Goal: Transaction & Acquisition: Obtain resource

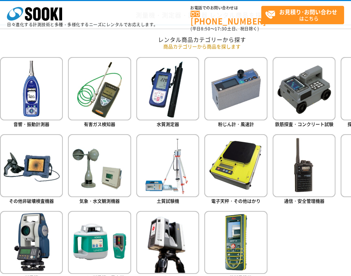
scroll to position [276, 0]
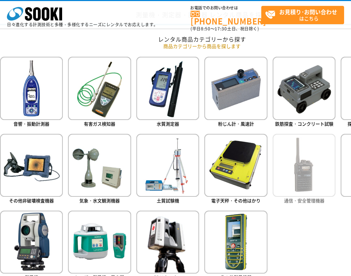
click at [290, 168] on img at bounding box center [304, 165] width 63 height 63
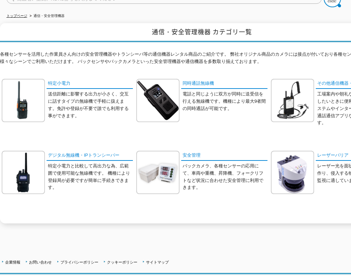
scroll to position [69, 0]
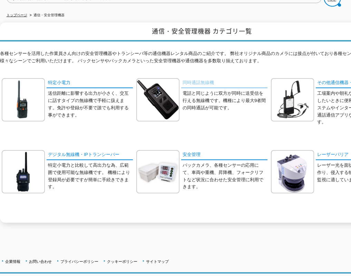
click at [189, 78] on link "同時通話無線機" at bounding box center [224, 83] width 86 height 10
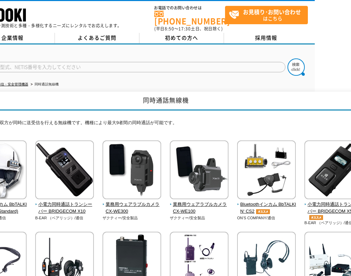
scroll to position [0, 53]
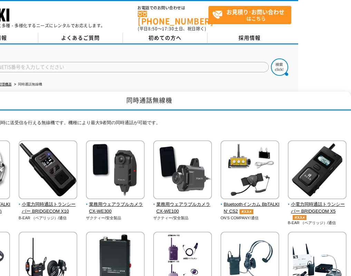
drag, startPoint x: 197, startPoint y: 122, endPoint x: 245, endPoint y: 121, distance: 48.4
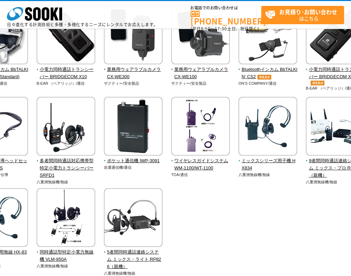
scroll to position [102, 26]
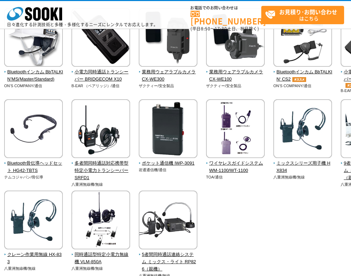
drag, startPoint x: 230, startPoint y: 193, endPoint x: 178, endPoint y: 187, distance: 52.2
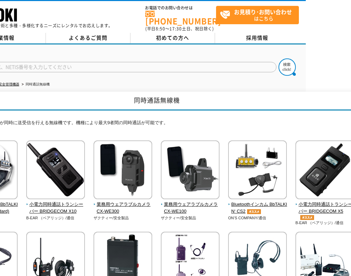
scroll to position [0, 53]
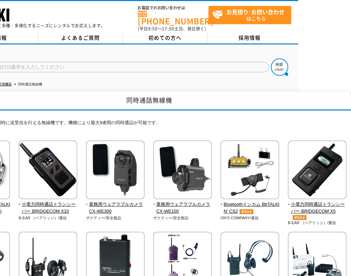
drag, startPoint x: 124, startPoint y: 222, endPoint x: 255, endPoint y: 218, distance: 131.1
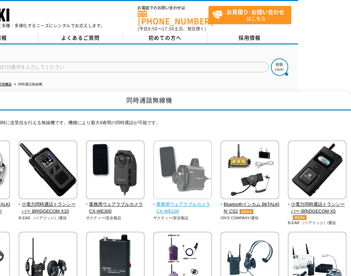
scroll to position [0, 0]
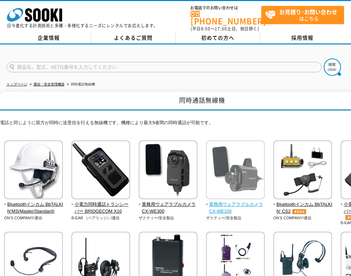
drag, startPoint x: 276, startPoint y: 218, endPoint x: 215, endPoint y: 210, distance: 61.3
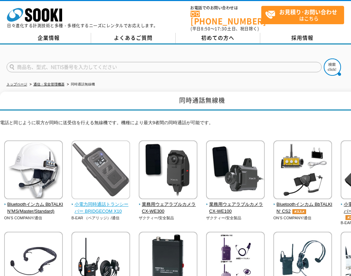
click at [126, 178] on img at bounding box center [101, 170] width 59 height 60
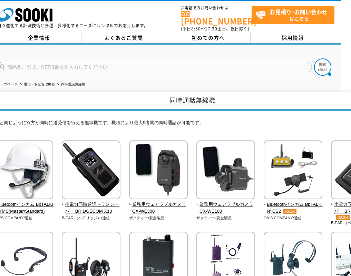
scroll to position [0, 53]
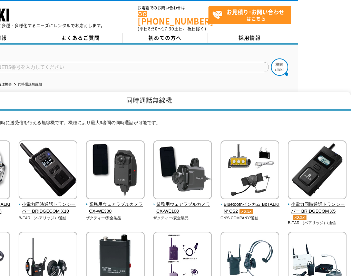
drag, startPoint x: 241, startPoint y: 120, endPoint x: 291, endPoint y: 120, distance: 50.1
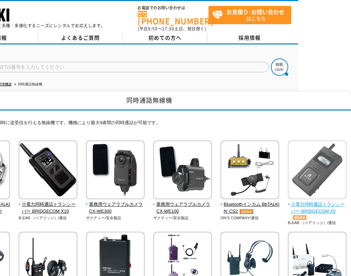
click at [300, 158] on img at bounding box center [317, 170] width 59 height 60
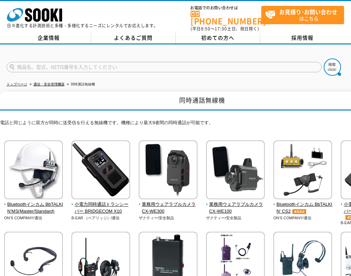
drag, startPoint x: 250, startPoint y: 106, endPoint x: 209, endPoint y: 102, distance: 40.6
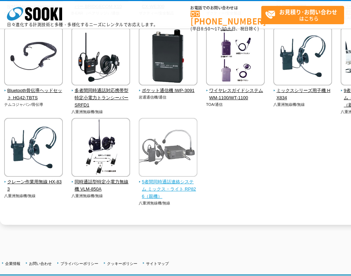
scroll to position [35, 0]
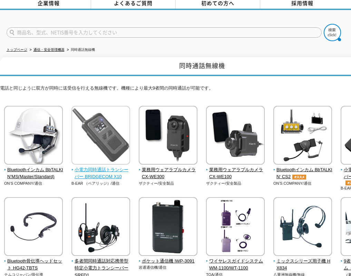
click at [96, 173] on span "小電力同時通話トランシーバー BRIDGECOM X10" at bounding box center [101, 173] width 59 height 15
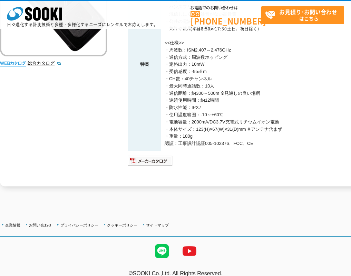
scroll to position [163, 0]
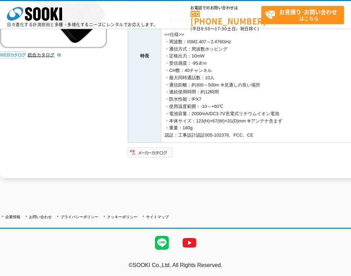
click at [163, 151] on img at bounding box center [150, 152] width 45 height 11
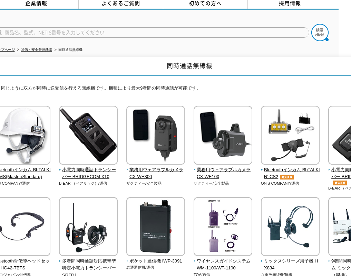
scroll to position [35, 53]
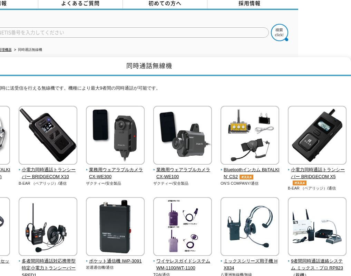
drag, startPoint x: 147, startPoint y: 78, endPoint x: 194, endPoint y: 76, distance: 47.4
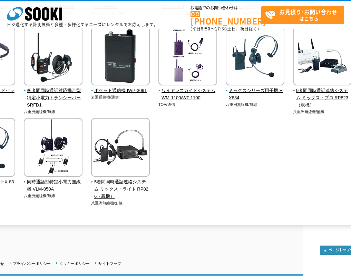
scroll to position [173, 27]
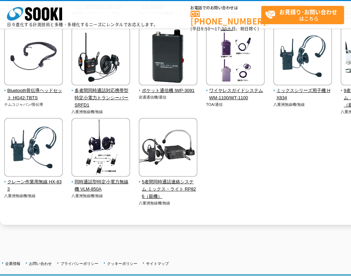
drag, startPoint x: 281, startPoint y: 145, endPoint x: 248, endPoint y: 145, distance: 32.5
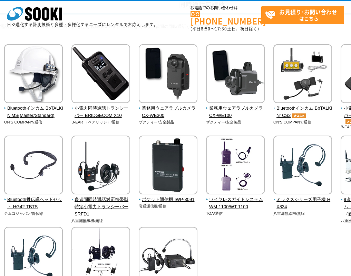
scroll to position [0, 0]
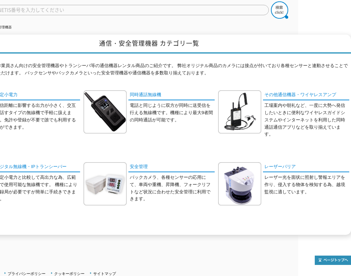
drag, startPoint x: 121, startPoint y: 205, endPoint x: 173, endPoint y: 206, distance: 52.2
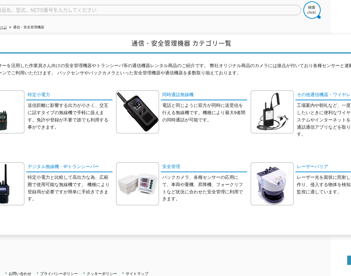
scroll to position [57, 0]
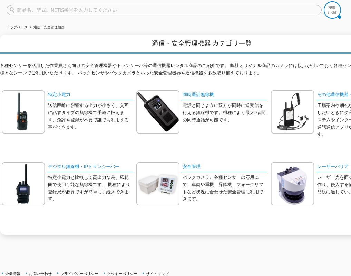
drag, startPoint x: 283, startPoint y: 209, endPoint x: 237, endPoint y: 210, distance: 45.6
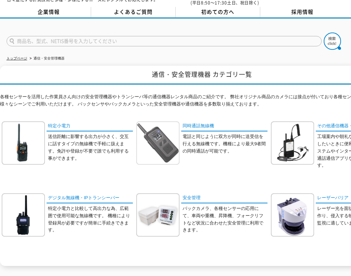
scroll to position [0, 0]
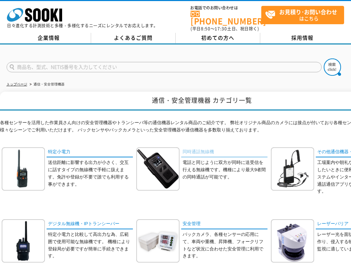
click at [204, 147] on link "同時通話無線機" at bounding box center [224, 152] width 86 height 10
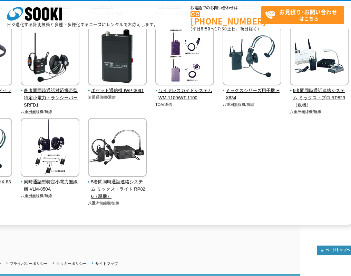
scroll to position [173, 53]
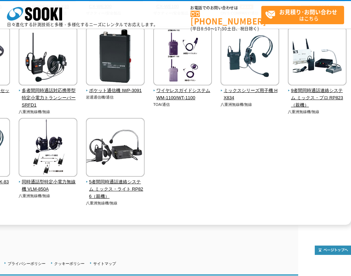
drag, startPoint x: 136, startPoint y: 213, endPoint x: 171, endPoint y: 215, distance: 35.0
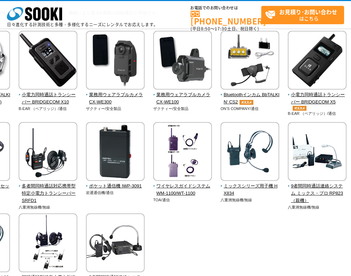
scroll to position [69, 53]
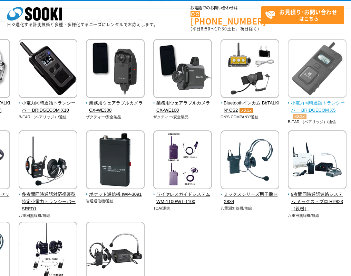
click at [321, 77] on img at bounding box center [317, 69] width 59 height 60
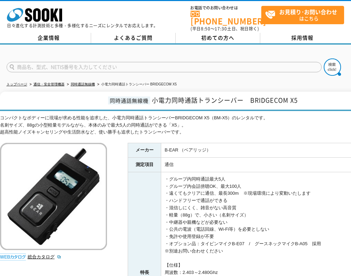
drag, startPoint x: 330, startPoint y: 43, endPoint x: 334, endPoint y: 41, distance: 4.0
click at [330, 45] on div at bounding box center [175, 61] width 351 height 33
